Goal: Transaction & Acquisition: Purchase product/service

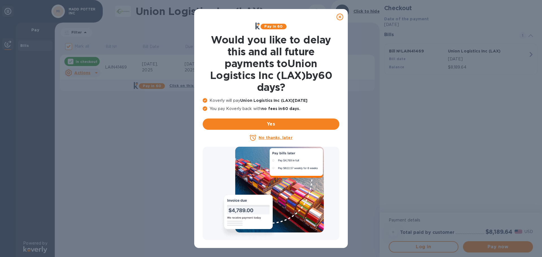
click at [271, 139] on u "No thanks, later" at bounding box center [276, 138] width 34 height 5
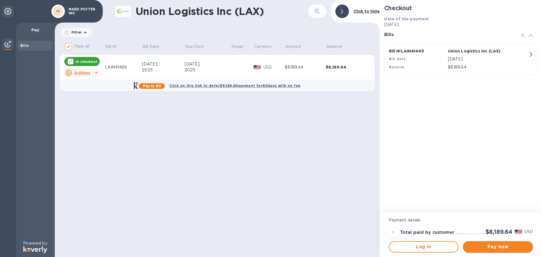
click at [496, 247] on span "Pay now" at bounding box center [498, 247] width 61 height 7
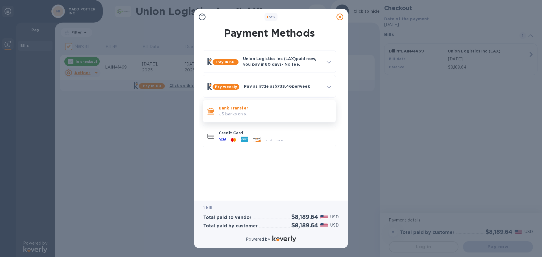
click at [287, 113] on p "US banks only." at bounding box center [275, 114] width 112 height 6
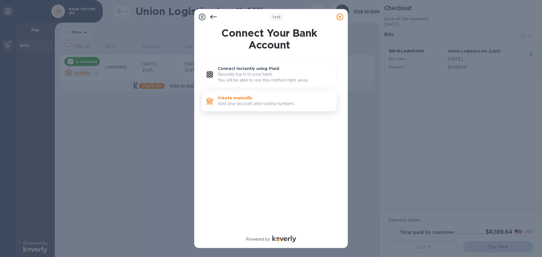
click at [279, 104] on p "Add your account and routing numbers." at bounding box center [275, 104] width 115 height 6
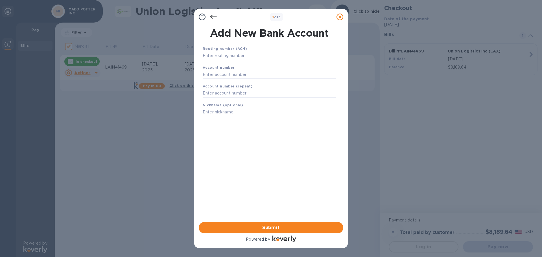
click at [271, 53] on input "text" at bounding box center [269, 56] width 133 height 8
type input "322271627"
click at [252, 85] on input "text" at bounding box center [269, 81] width 133 height 8
type input "719587019"
click at [231, 101] on input "text" at bounding box center [269, 100] width 133 height 8
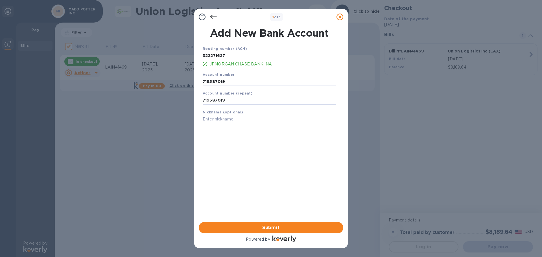
type input "719587019"
click at [239, 118] on input "text" at bounding box center [269, 119] width 133 height 8
type input "Madd Potter Fallbrook"
click at [270, 228] on span "Submit" at bounding box center [271, 228] width 136 height 7
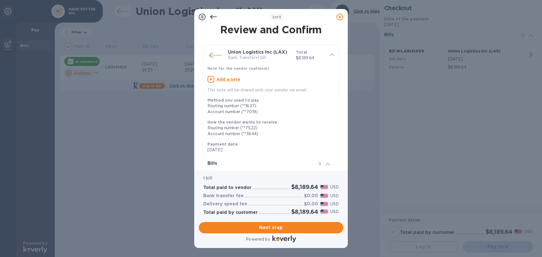
click at [234, 79] on u "Add a note" at bounding box center [229, 79] width 24 height 5
click at [260, 79] on textarea at bounding box center [267, 80] width 118 height 5
type textarea "Invoice LAIN41469"
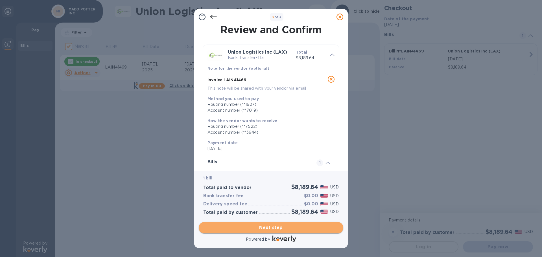
click at [269, 228] on span "Next step" at bounding box center [271, 228] width 136 height 7
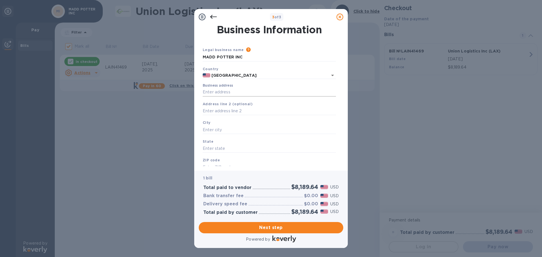
click at [244, 93] on input "Business address" at bounding box center [269, 92] width 133 height 8
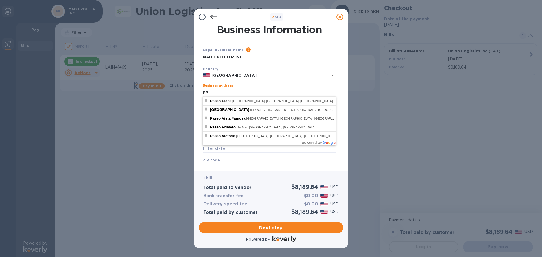
type input "p"
type input "PO BOX 231566"
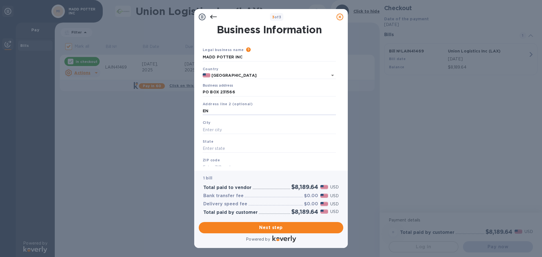
type input "E"
type input "ENCINITAS"
type input "CA"
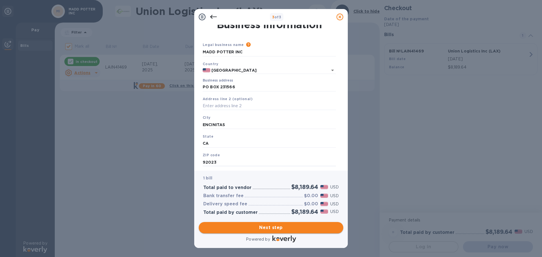
type input "92023"
click at [273, 228] on span "Next step" at bounding box center [271, 228] width 136 height 7
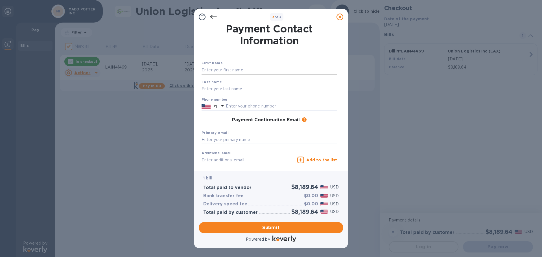
scroll to position [0, 0]
click at [244, 71] on input "text" at bounding box center [270, 71] width 136 height 8
type input "ELLY"
type input "SWORD"
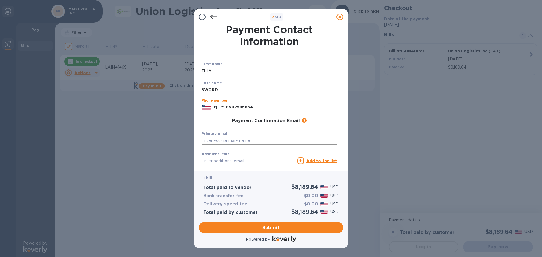
type input "8582595654"
click at [247, 140] on input "text" at bounding box center [270, 141] width 136 height 8
type input "[EMAIL_ADDRESS][DOMAIN_NAME]"
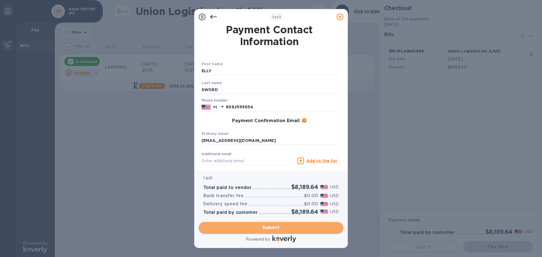
click at [267, 228] on span "Submit" at bounding box center [271, 228] width 136 height 7
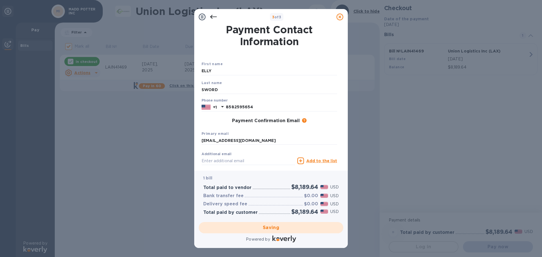
checkbox input "false"
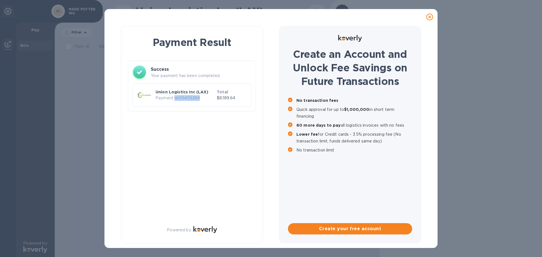
drag, startPoint x: 201, startPoint y: 99, endPoint x: 175, endPoint y: 101, distance: 25.5
click at [175, 101] on p "Payment № 05455269" at bounding box center [185, 98] width 59 height 6
click at [203, 98] on p "Payment № 05455269" at bounding box center [185, 98] width 59 height 6
drag, startPoint x: 203, startPoint y: 99, endPoint x: 178, endPoint y: 97, distance: 24.9
click at [178, 97] on p "Payment № 05455269" at bounding box center [185, 98] width 59 height 6
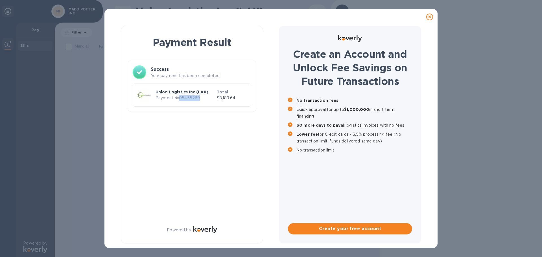
copy p "05455269"
